Goal: Check status: Check status

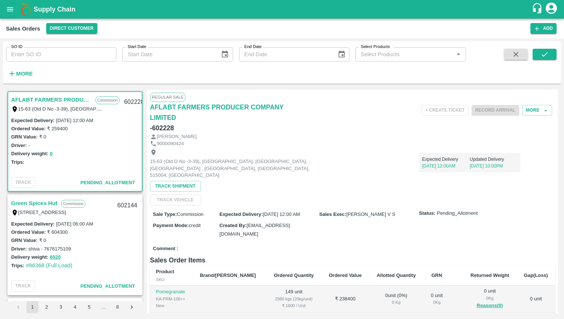
click at [11, 8] on icon "open drawer" at bounding box center [10, 9] width 8 height 8
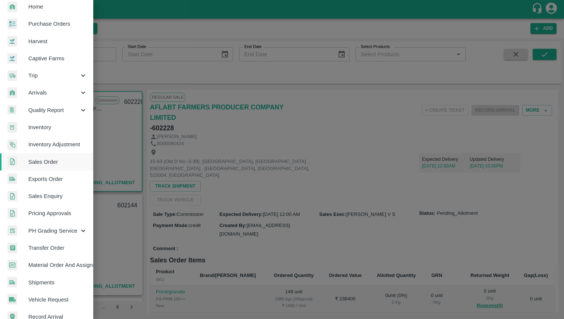
scroll to position [22, 0]
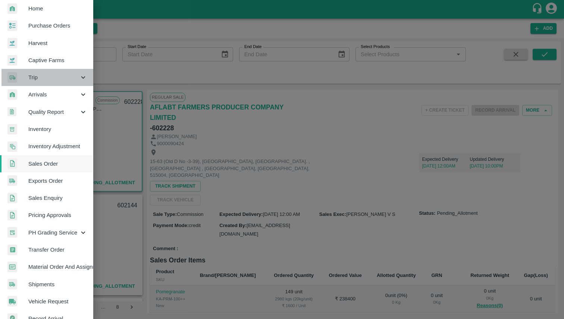
click at [54, 77] on span "Trip" at bounding box center [53, 77] width 51 height 8
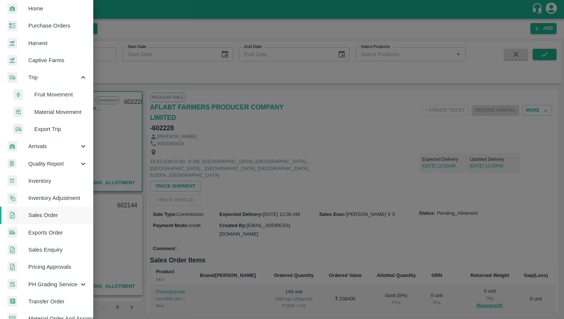
click at [54, 130] on span "Export Trip" at bounding box center [60, 129] width 53 height 8
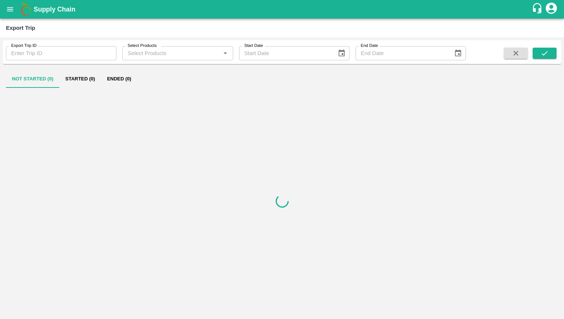
click at [8, 7] on icon "open drawer" at bounding box center [10, 9] width 6 height 4
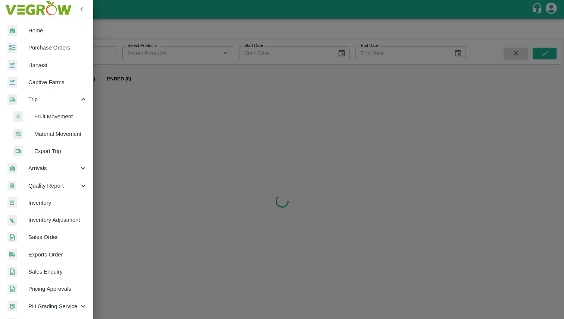
click at [57, 118] on span "Fruit Movement" at bounding box center [60, 117] width 53 height 8
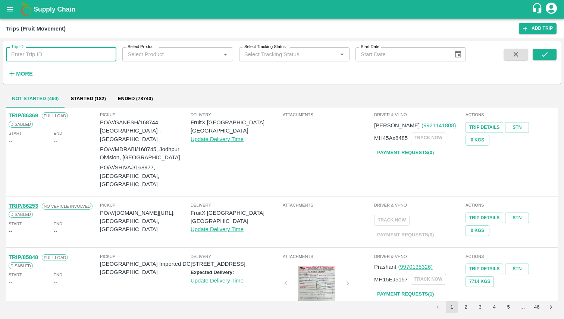
click at [53, 60] on input "Trip ID" at bounding box center [61, 54] width 110 height 14
paste input "80943"
type input "80943"
click at [549, 56] on button "submit" at bounding box center [544, 54] width 24 height 11
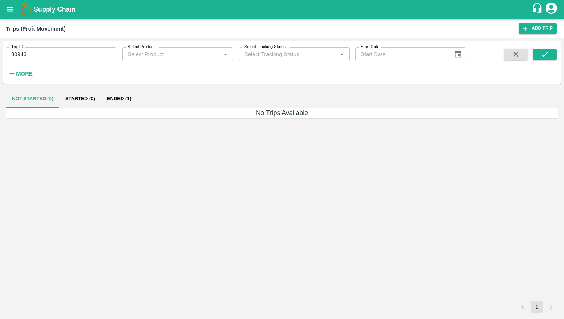
click at [120, 100] on button "Ended (1)" at bounding box center [119, 99] width 36 height 18
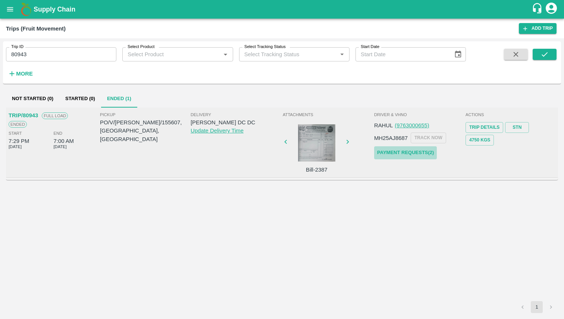
click at [395, 152] on link "Payment Requests( 2 )" at bounding box center [405, 152] width 63 height 13
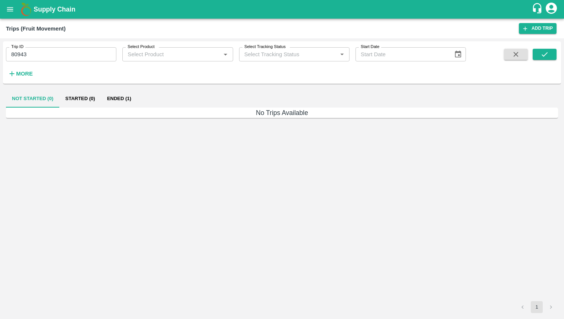
click at [121, 99] on button "Ended (1)" at bounding box center [119, 99] width 36 height 18
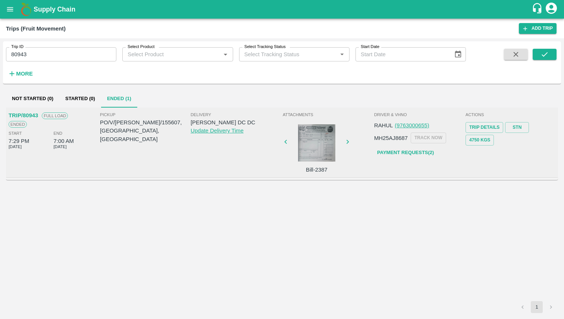
drag, startPoint x: 51, startPoint y: 133, endPoint x: 79, endPoint y: 145, distance: 29.6
click at [79, 145] on div "Start 7:29 PM [DATE] End 7:00 AM [DATE]" at bounding box center [54, 140] width 90 height 20
click at [79, 148] on div "End 7:00 AM [DATE]" at bounding box center [76, 140] width 45 height 20
click at [393, 152] on link "Payment Requests( 2 )" at bounding box center [405, 152] width 63 height 13
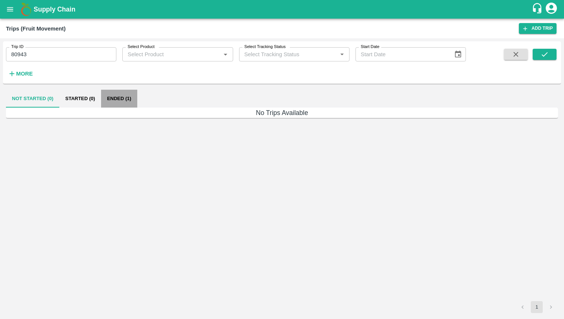
click at [109, 101] on button "Ended (1)" at bounding box center [119, 99] width 36 height 18
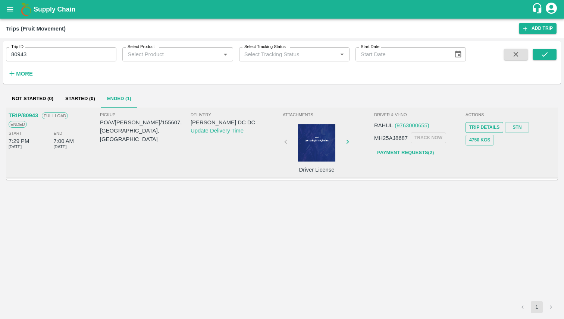
click at [495, 125] on link "Trip Details" at bounding box center [484, 127] width 38 height 11
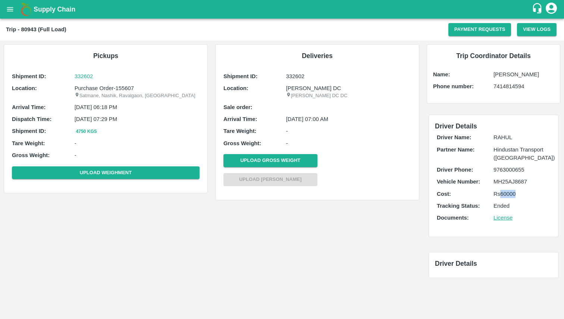
drag, startPoint x: 501, startPoint y: 194, endPoint x: 541, endPoint y: 196, distance: 40.3
click at [541, 196] on p "Rs 60000" at bounding box center [521, 194] width 57 height 8
